Goal: Transaction & Acquisition: Obtain resource

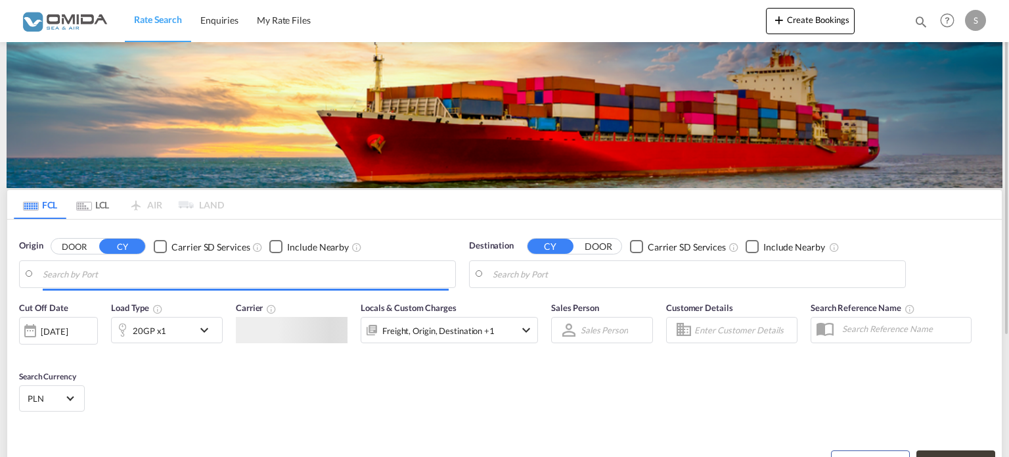
type input "Gdansk, PLGDN"
type input "[GEOGRAPHIC_DATA], [GEOGRAPHIC_DATA], CAVAN"
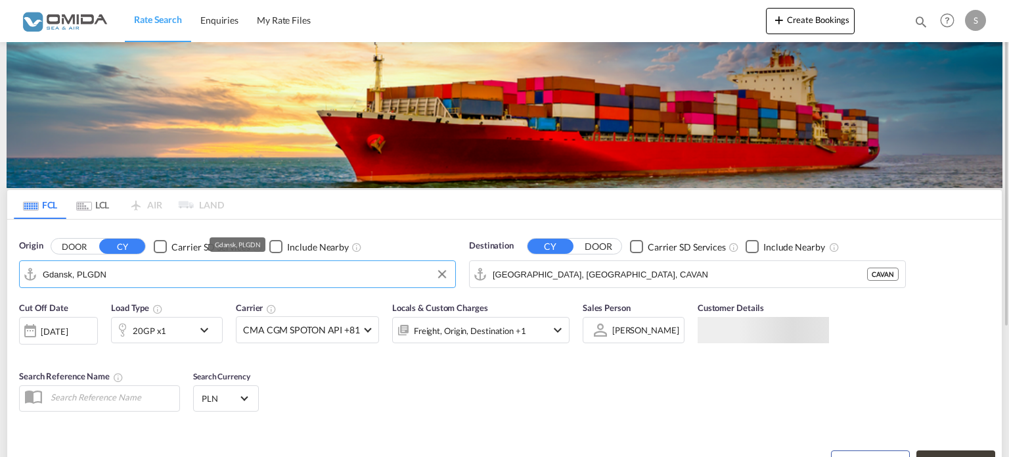
click at [177, 275] on input "Gdansk, PLGDN" at bounding box center [246, 274] width 406 height 20
paste input "[PERSON_NAME]"
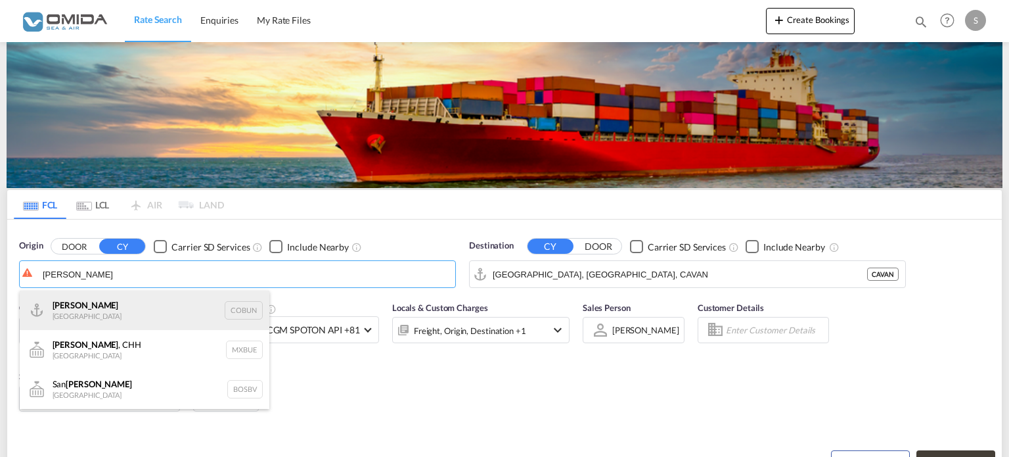
click at [139, 309] on div "Buenaventura [GEOGRAPHIC_DATA] [PERSON_NAME]" at bounding box center [145, 309] width 250 height 39
type input "Buenaventura, [GEOGRAPHIC_DATA]"
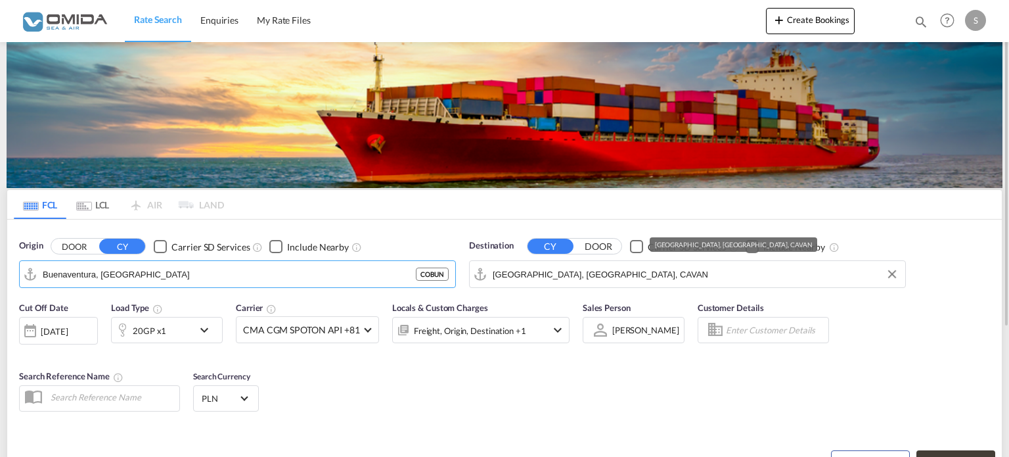
click at [650, 277] on input "[GEOGRAPHIC_DATA], [GEOGRAPHIC_DATA], CAVAN" at bounding box center [696, 274] width 406 height 20
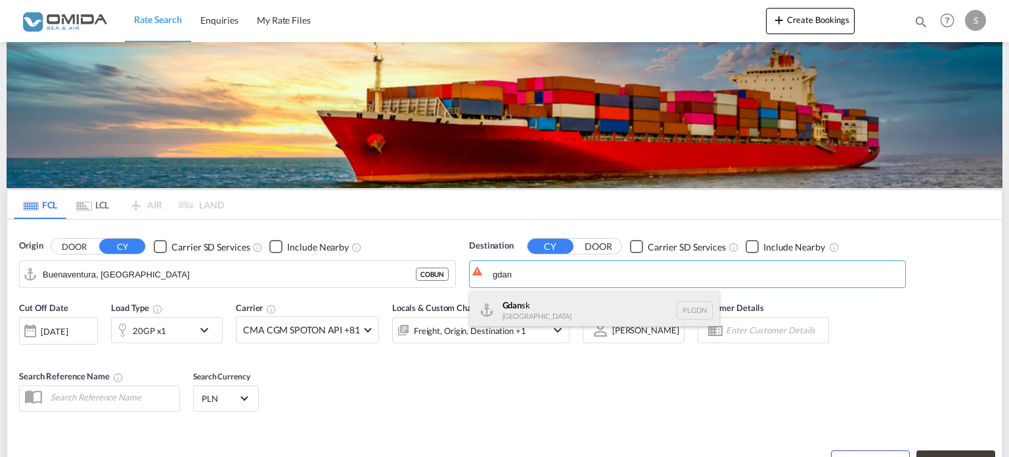
click at [604, 301] on div "Gdan sk [GEOGRAPHIC_DATA] PLGDN" at bounding box center [595, 309] width 250 height 39
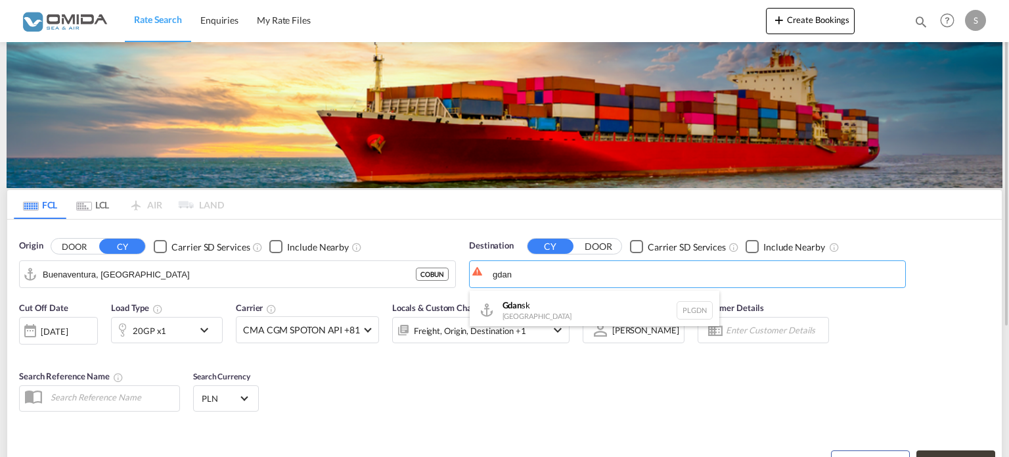
type input "Gdansk, PLGDN"
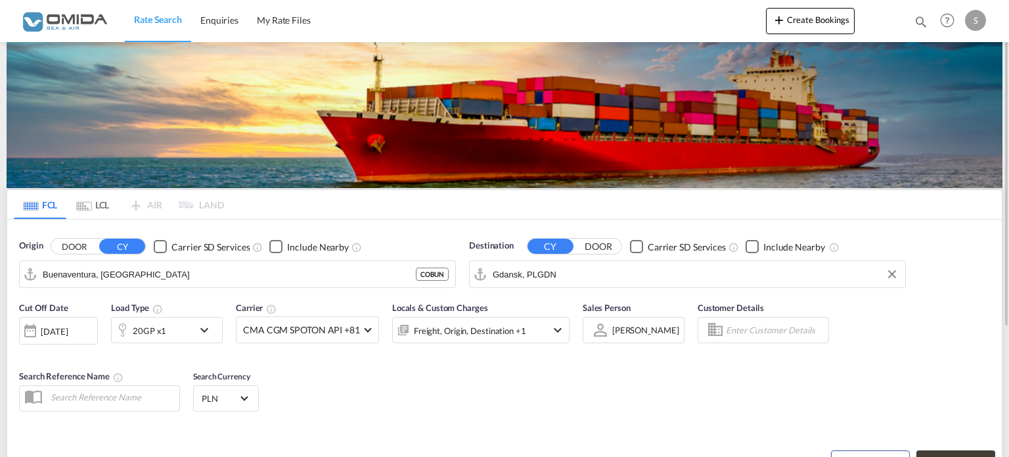
click at [206, 328] on md-icon "icon-chevron-down" at bounding box center [207, 330] width 22 height 16
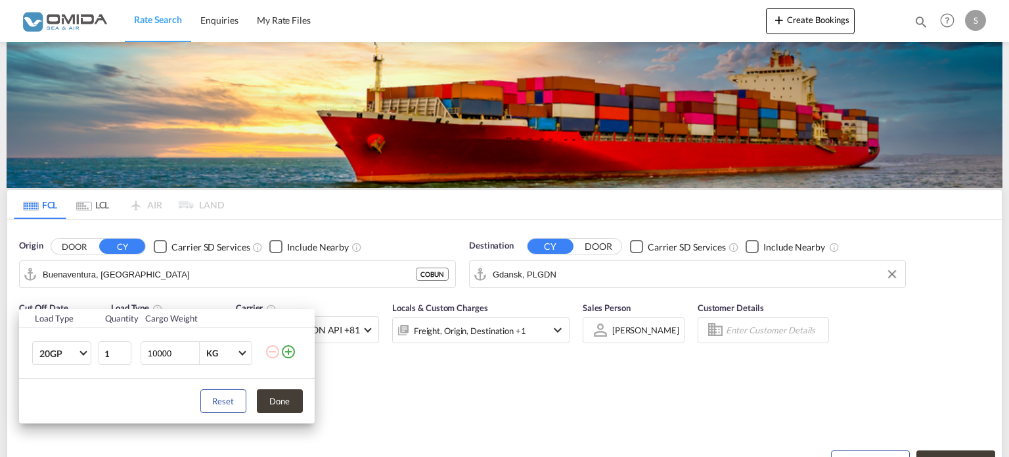
click at [187, 354] on input "10000" at bounding box center [172, 353] width 53 height 22
drag, startPoint x: 156, startPoint y: 351, endPoint x: 164, endPoint y: 372, distance: 21.6
click at [159, 357] on input "10000" at bounding box center [172, 353] width 53 height 22
type input "18000"
click at [278, 396] on button "Done" at bounding box center [280, 401] width 46 height 24
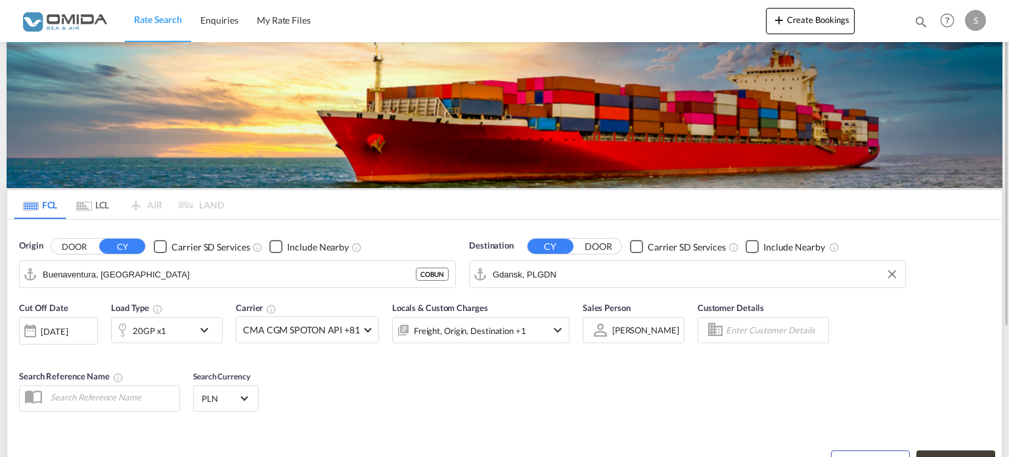
scroll to position [131, 0]
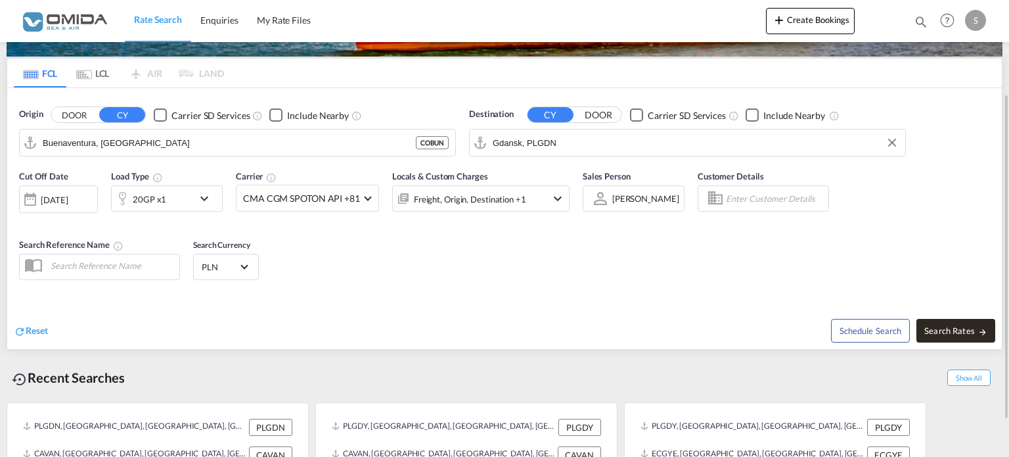
click at [966, 332] on span "Search Rates" at bounding box center [955, 330] width 63 height 11
type input "[PERSON_NAME] to PLGDN / [DATE]"
